Goal: Task Accomplishment & Management: Complete application form

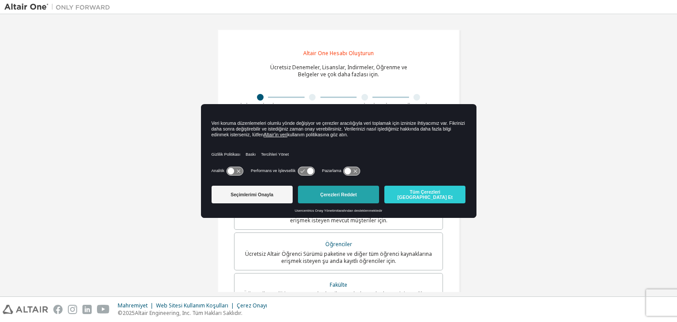
click at [345, 199] on button "Çerezleri Reddet" at bounding box center [338, 194] width 81 height 18
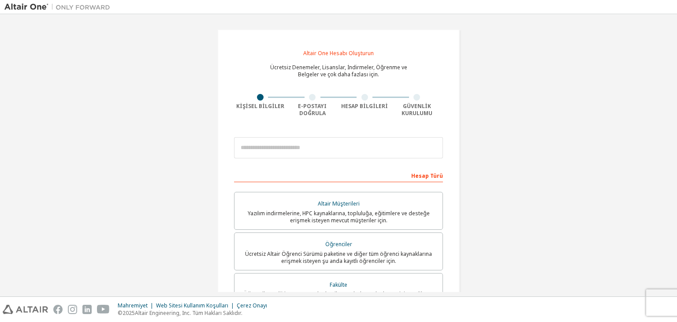
scroll to position [204, 0]
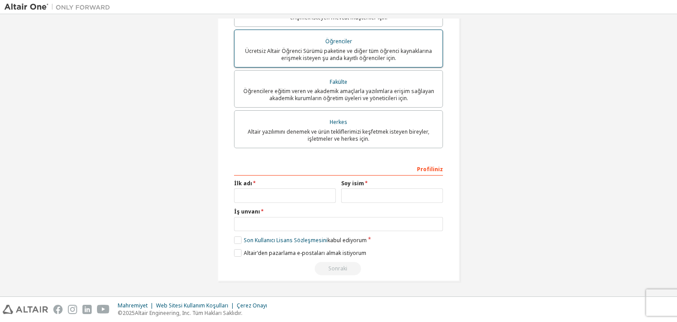
click at [337, 39] on font "Öğrenciler" at bounding box center [338, 40] width 27 height 7
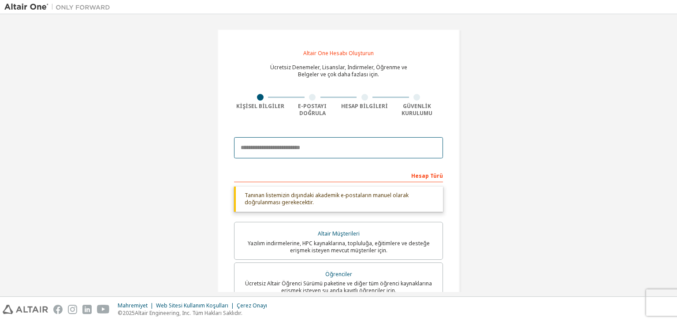
click at [296, 147] on input "email" at bounding box center [338, 147] width 209 height 21
type input "**********"
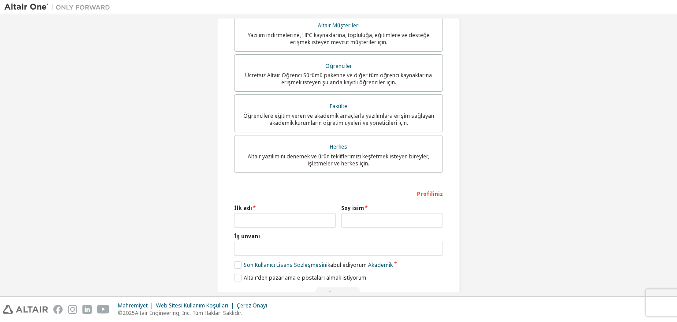
scroll to position [211, 0]
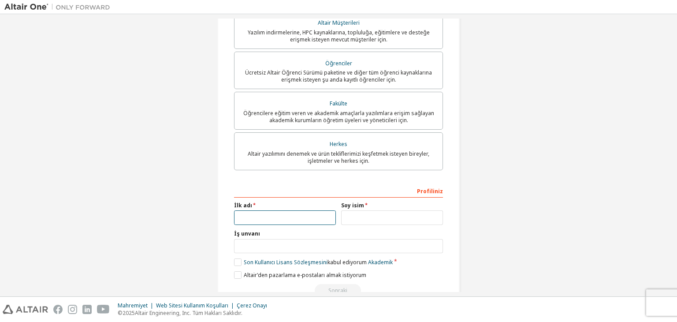
click at [283, 214] on input "text" at bounding box center [285, 217] width 102 height 15
type input "*******"
click at [380, 222] on input "text" at bounding box center [392, 218] width 102 height 15
type input "*******"
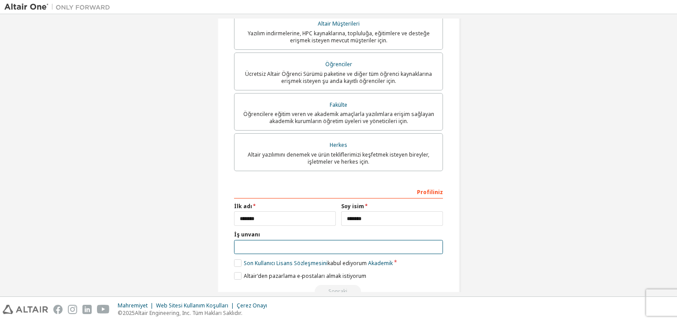
click at [350, 243] on input "text" at bounding box center [338, 247] width 209 height 15
type input "*"
type input "*******"
click at [234, 264] on label "Son Kullanıcı Lisans Sözleşmesini kabul ediyorum Akademik" at bounding box center [313, 262] width 159 height 7
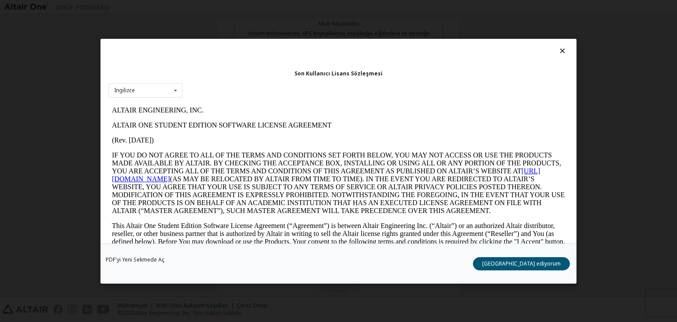
scroll to position [0, 0]
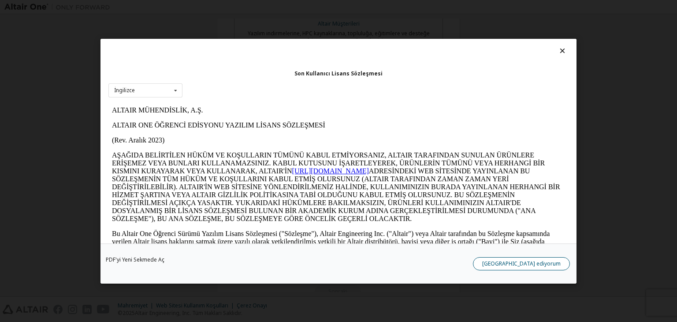
click at [553, 263] on font "[GEOGRAPHIC_DATA] ediyorum" at bounding box center [521, 262] width 78 height 7
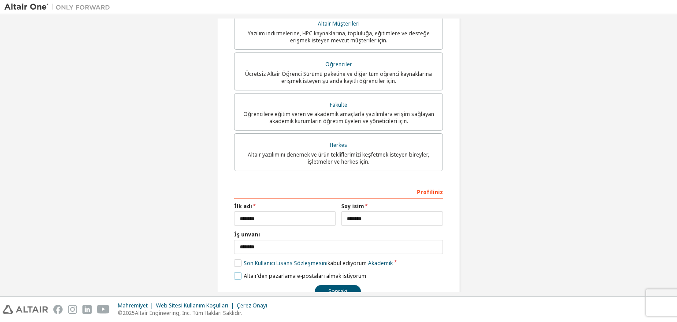
click at [235, 277] on label "Altair'den pazarlama e-postaları almak istiyorum" at bounding box center [300, 275] width 132 height 7
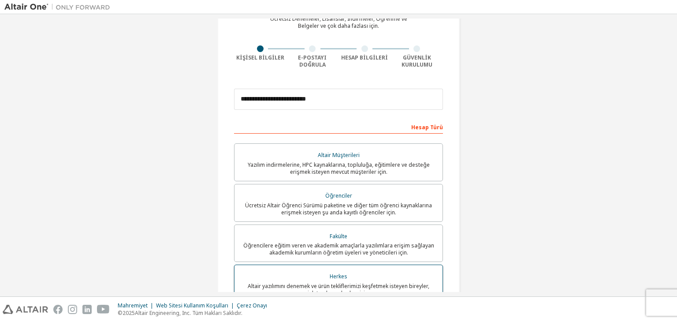
scroll to position [204, 0]
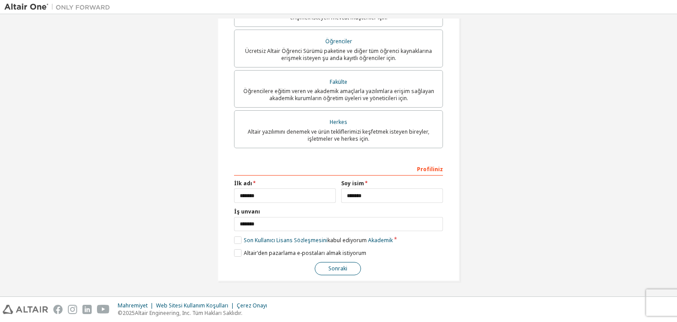
click at [333, 269] on font "Sonraki" at bounding box center [337, 267] width 19 height 7
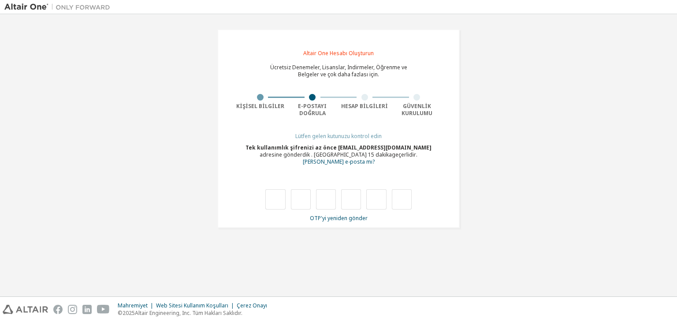
type input "*"
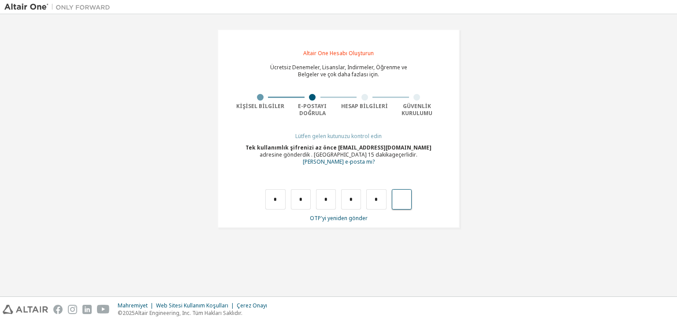
type input "*"
